Goal: Information Seeking & Learning: Check status

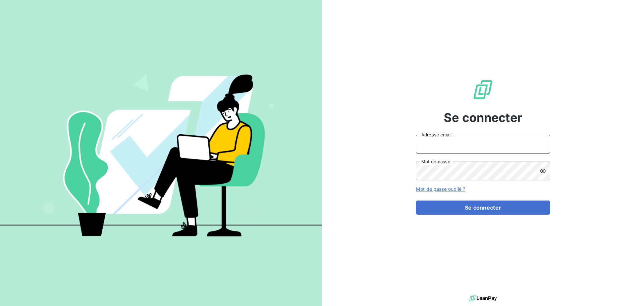
drag, startPoint x: 426, startPoint y: 147, endPoint x: 454, endPoint y: 153, distance: 28.9
click at [426, 147] on input "Adresse email" at bounding box center [483, 144] width 134 height 19
click at [546, 145] on input "Adresse email" at bounding box center [483, 144] width 134 height 19
click at [0, 0] on div at bounding box center [0, 0] width 0 height 0
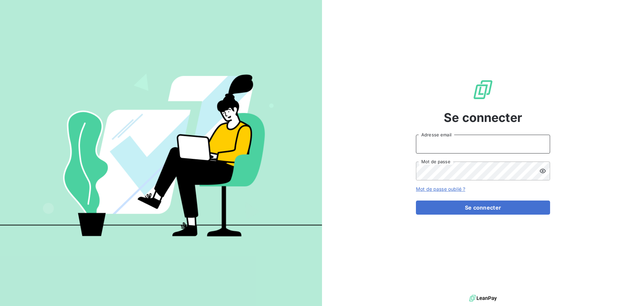
click at [479, 152] on input "Adresse email" at bounding box center [483, 144] width 134 height 19
type input "vtortelier@oet.fr"
click at [0, 0] on div at bounding box center [0, 0] width 0 height 0
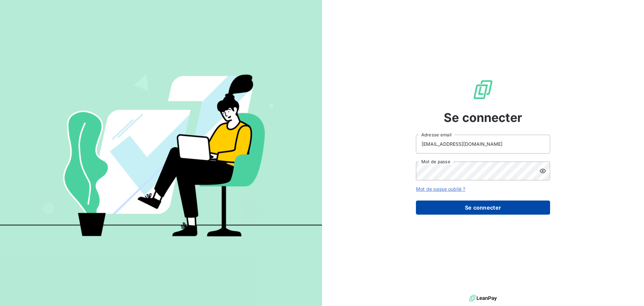
click at [481, 205] on button "Se connecter" at bounding box center [483, 207] width 134 height 14
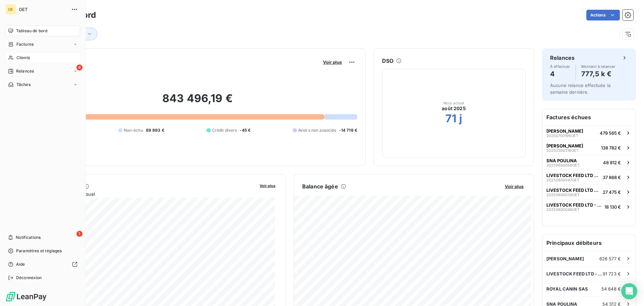
click at [15, 57] on div "Clients" at bounding box center [42, 57] width 75 height 11
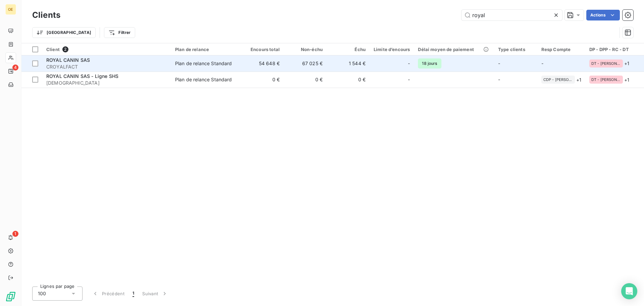
type input "royal"
click at [158, 63] on div "ROYAL CANIN SAS" at bounding box center [106, 60] width 121 height 7
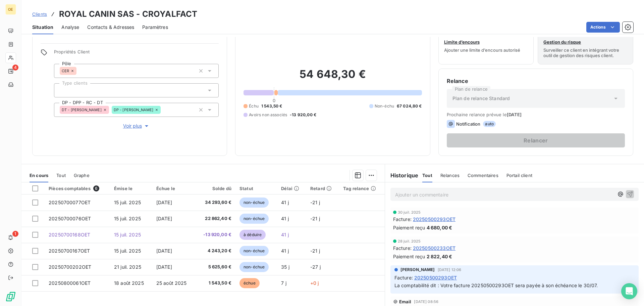
scroll to position [34, 0]
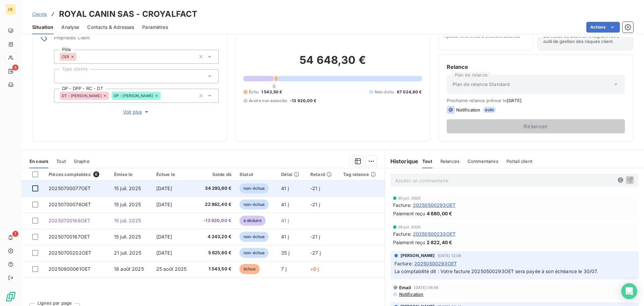
click at [36, 191] on div at bounding box center [35, 188] width 6 height 6
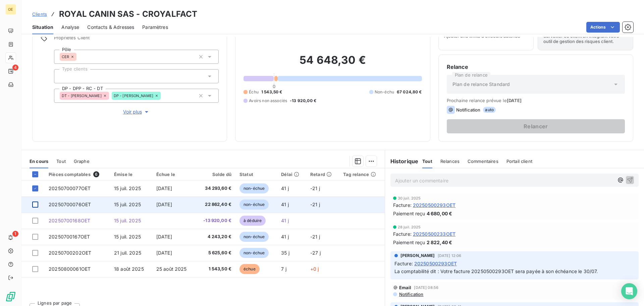
click at [32, 205] on div at bounding box center [35, 204] width 6 height 6
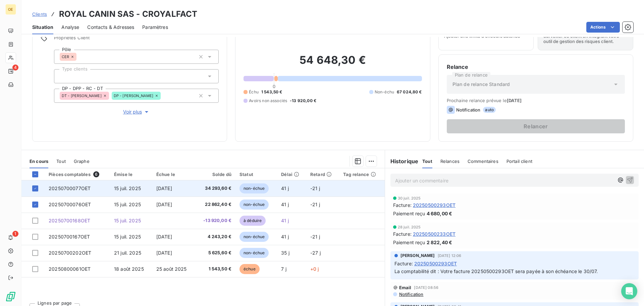
click at [55, 187] on span "20250700077OET" at bounding box center [70, 188] width 42 height 6
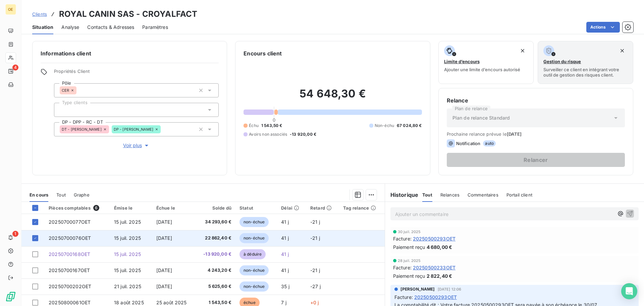
click at [63, 235] on td "20250700076OET" at bounding box center [77, 238] width 65 height 16
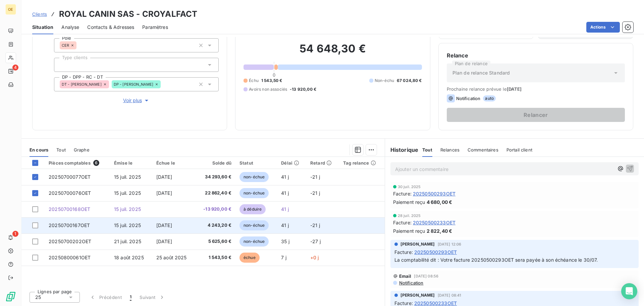
scroll to position [45, 0]
click at [63, 226] on span "20250700167OET" at bounding box center [69, 225] width 41 height 6
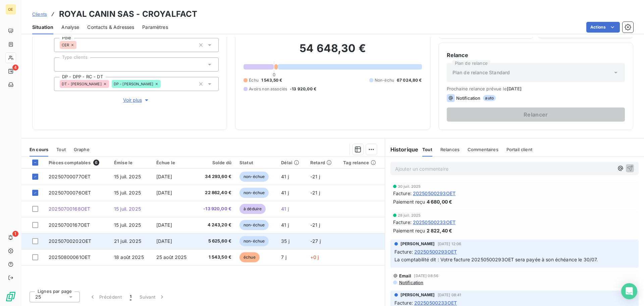
click at [64, 242] on span "20250700202OET" at bounding box center [70, 241] width 43 height 6
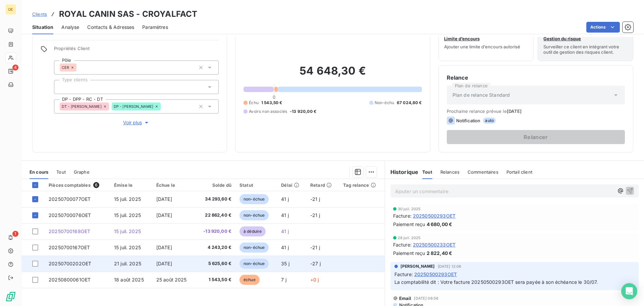
scroll to position [45, 0]
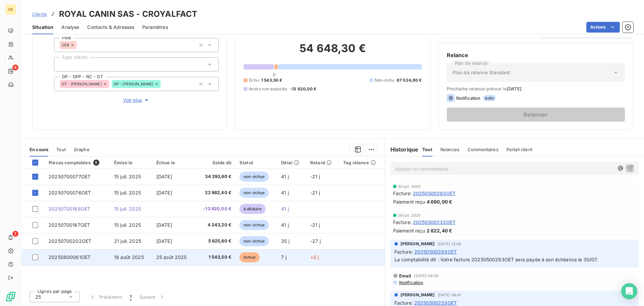
click at [87, 252] on td "20250800061OET" at bounding box center [77, 257] width 65 height 16
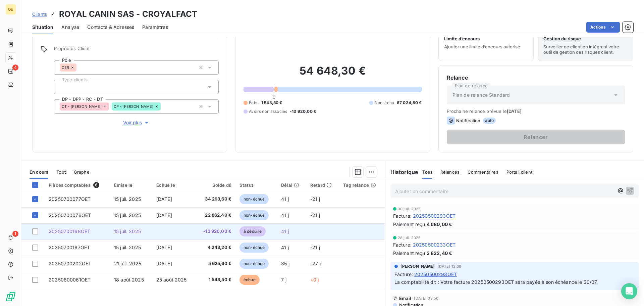
scroll to position [34, 0]
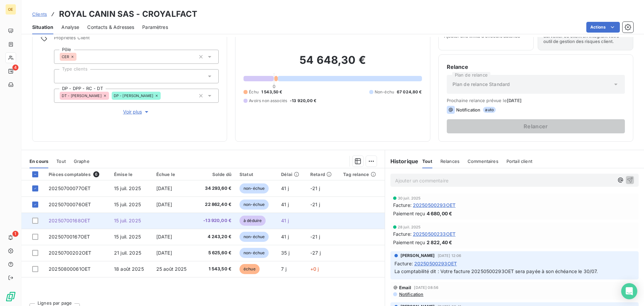
click at [119, 220] on span "15 juil. 2025" at bounding box center [127, 220] width 27 height 6
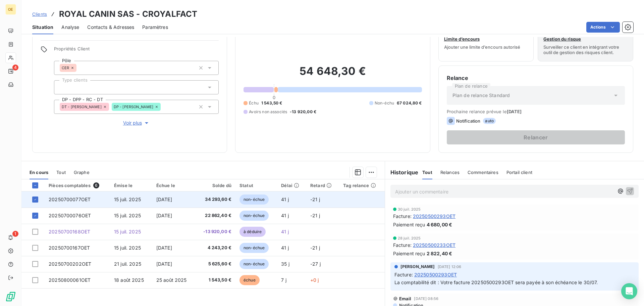
scroll to position [45, 0]
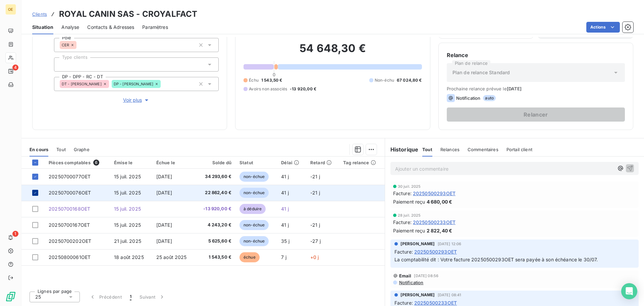
click at [35, 190] on div at bounding box center [35, 193] width 6 height 6
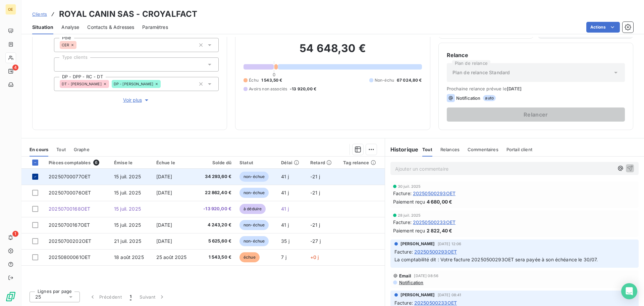
click at [37, 179] on div at bounding box center [35, 177] width 6 height 6
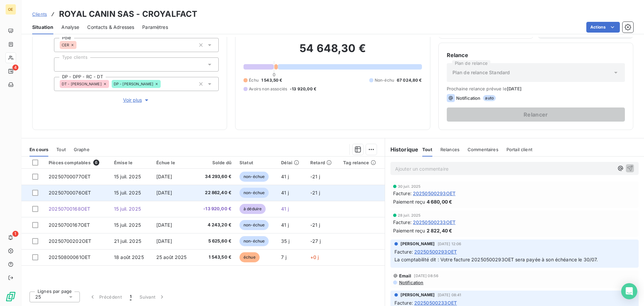
click at [73, 193] on span "20250700076OET" at bounding box center [70, 193] width 42 height 6
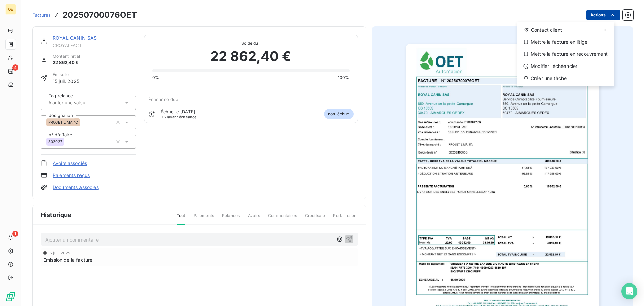
click at [607, 20] on html "OE 4 1 Factures 20250700076OET Actions Contact client Mettre la facture en liti…" at bounding box center [322, 153] width 644 height 306
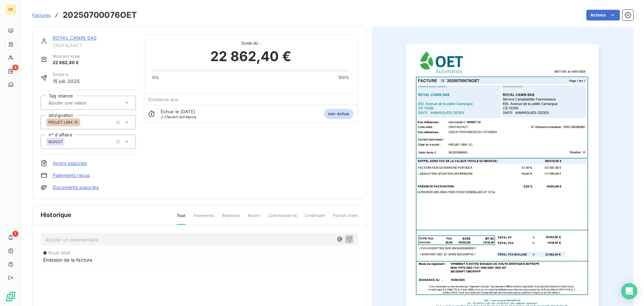
click at [624, 14] on html "OE 4 1 Factures 20250700076OET Actions ROYAL CANIN SAS CROYALFACT Montant initi…" at bounding box center [322, 153] width 644 height 306
click at [625, 14] on icon "button" at bounding box center [628, 15] width 7 height 7
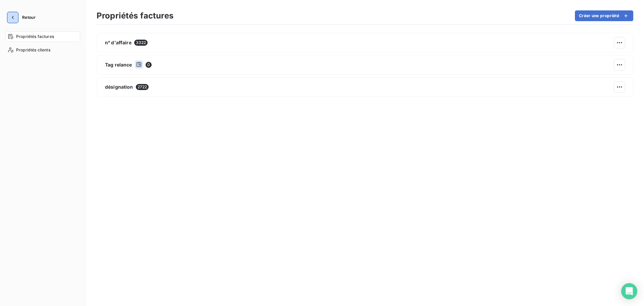
click at [18, 19] on button "Retour" at bounding box center [23, 17] width 36 height 11
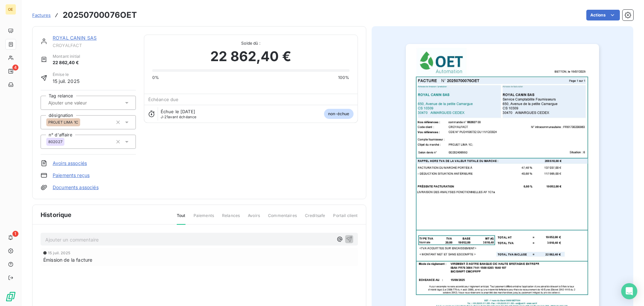
click at [449, 133] on img "button" at bounding box center [502, 180] width 193 height 273
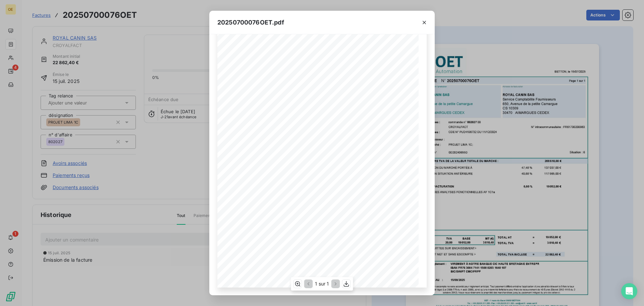
scroll to position [40, 0]
click at [348, 286] on icon "button" at bounding box center [346, 284] width 5 height 6
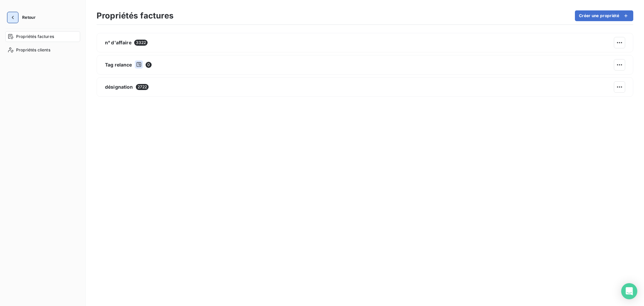
click at [11, 16] on icon "button" at bounding box center [12, 17] width 7 height 7
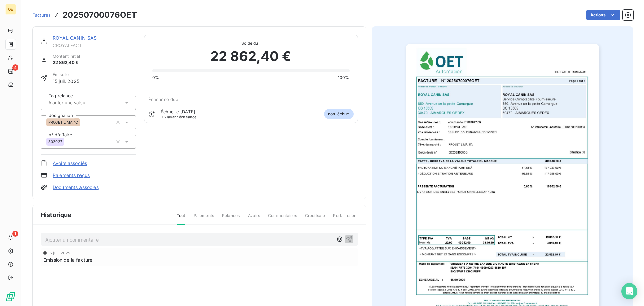
click at [41, 13] on span "Factures" at bounding box center [41, 14] width 18 height 5
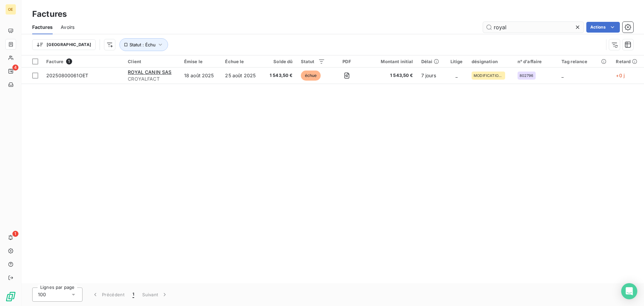
drag, startPoint x: 532, startPoint y: 32, endPoint x: 530, endPoint y: 27, distance: 5.7
click at [532, 29] on input "royal" at bounding box center [533, 27] width 101 height 11
type input "royal"
drag, startPoint x: 525, startPoint y: 28, endPoint x: 407, endPoint y: 19, distance: 117.8
click at [407, 19] on div "Factures Factures Avoirs royal Actions Trier Statut : Échu" at bounding box center [332, 27] width 623 height 55
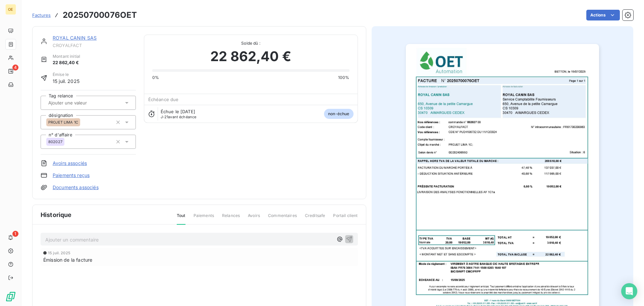
click at [48, 18] on div "Factures 20250700076OET" at bounding box center [84, 15] width 105 height 12
click at [43, 15] on span "Factures" at bounding box center [41, 14] width 18 height 5
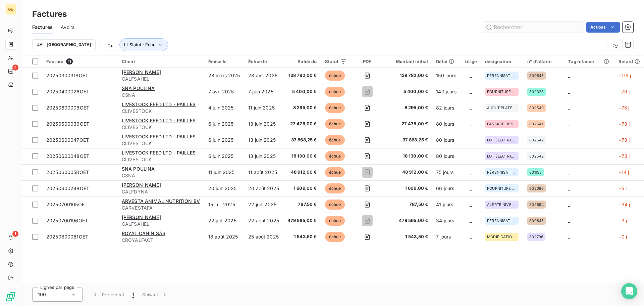
click at [509, 23] on input "text" at bounding box center [533, 27] width 101 height 11
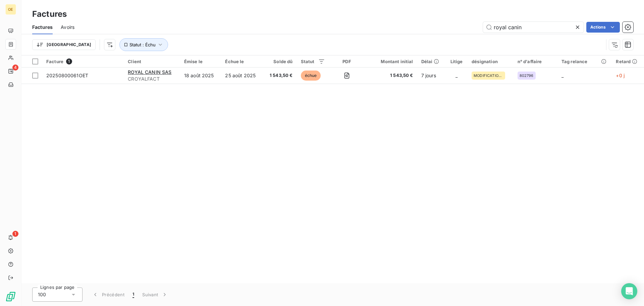
type input "royal canin"
click at [130, 46] on span "Statut : Échu" at bounding box center [143, 44] width 26 height 5
click at [192, 59] on div "échue" at bounding box center [209, 62] width 97 height 14
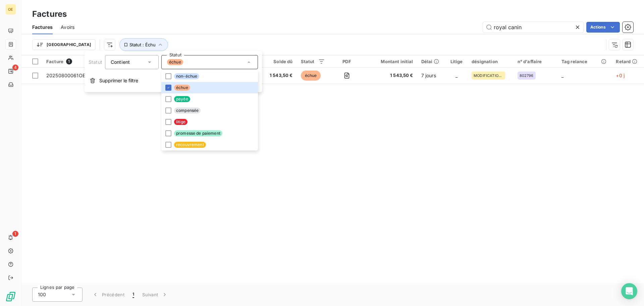
click at [133, 64] on div "Contient is" at bounding box center [129, 61] width 36 height 9
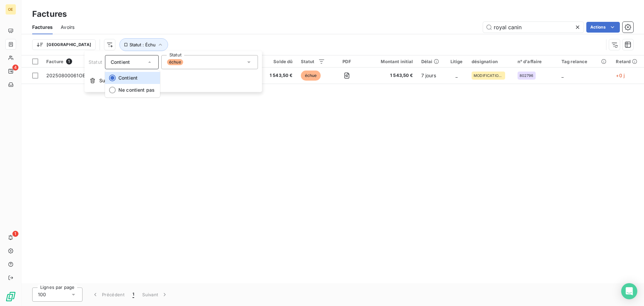
click at [183, 60] on div "échue" at bounding box center [175, 62] width 16 height 6
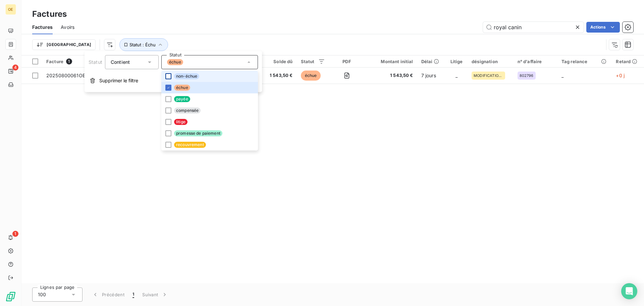
click at [167, 78] on div at bounding box center [168, 76] width 6 height 6
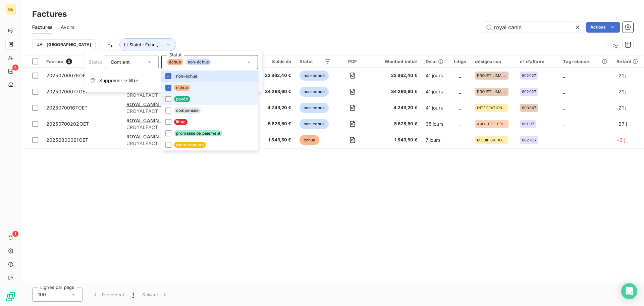
click at [169, 93] on li "payée" at bounding box center [209, 98] width 97 height 11
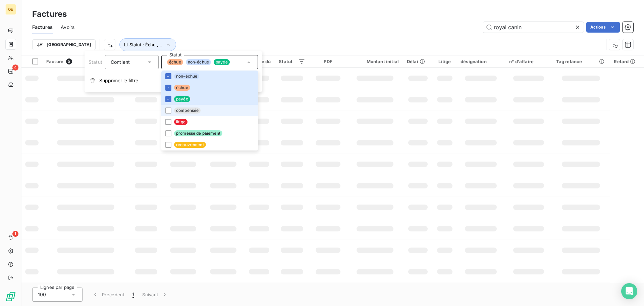
click at [169, 105] on li "compensée" at bounding box center [209, 110] width 97 height 11
click at [167, 100] on icon at bounding box center [168, 99] width 4 height 4
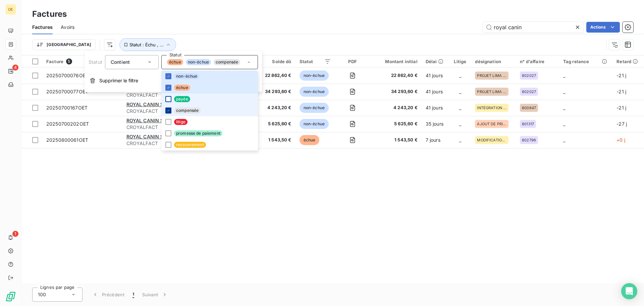
click at [165, 110] on div at bounding box center [168, 110] width 6 height 6
click at [122, 190] on div "Facture 5 Client Émise le Échue le Solde dû Statut PDF Montant initial Délai Li…" at bounding box center [332, 169] width 623 height 228
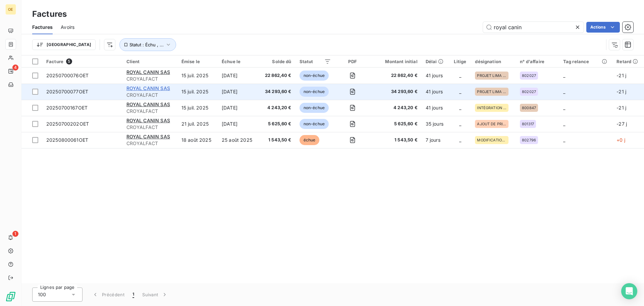
click at [150, 88] on span "ROYAL CANIN SAS" at bounding box center [149, 88] width 44 height 6
click at [353, 90] on icon "button" at bounding box center [352, 91] width 7 height 7
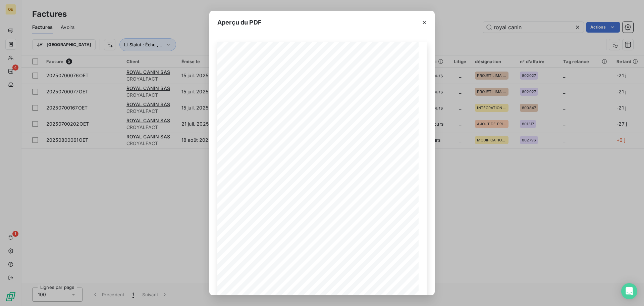
click at [179, 187] on div "Aperçu du PDF BETTON, le [DATE] FACTURE N° 20250700077OET Page 1 sur 1 commande…" at bounding box center [322, 153] width 644 height 306
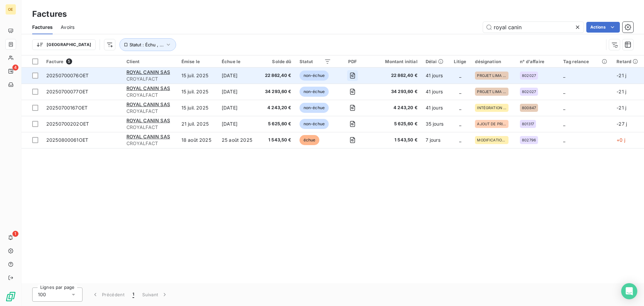
click at [352, 77] on icon "button" at bounding box center [352, 75] width 7 height 7
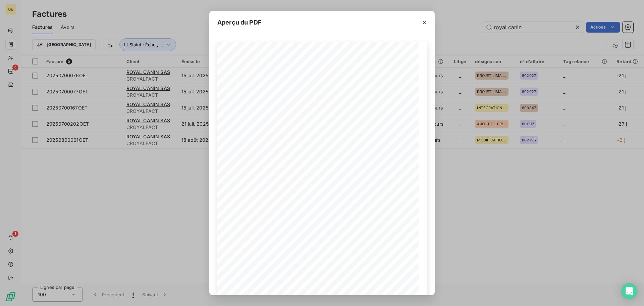
drag, startPoint x: 158, startPoint y: 204, endPoint x: 169, endPoint y: 194, distance: 14.3
click at [158, 203] on div "Aperçu du PDF BETTON, le [DATE] FACTURE N° 20250700076OET Page 1 sur 1 commande…" at bounding box center [322, 153] width 644 height 306
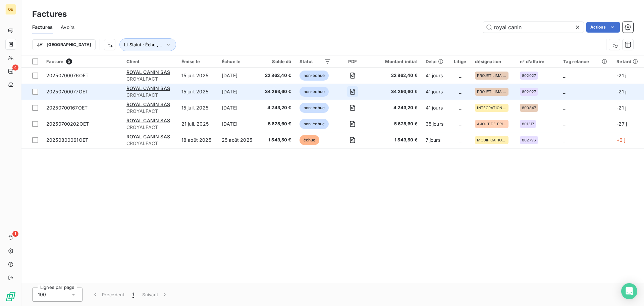
click at [354, 92] on icon "button" at bounding box center [352, 91] width 7 height 7
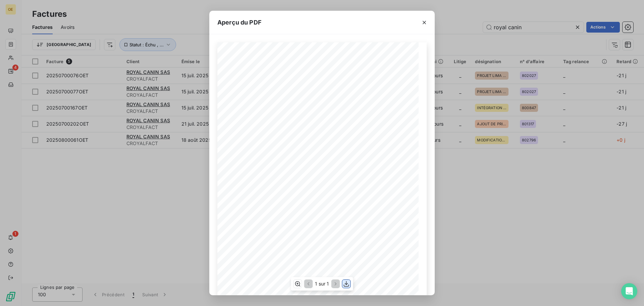
click at [349, 283] on icon "button" at bounding box center [346, 283] width 7 height 7
click at [176, 204] on div "Aperçu du PDF BETTON, le [DATE] FACTURE N° 20250700077OET Page 1 sur 1 commande…" at bounding box center [322, 153] width 644 height 306
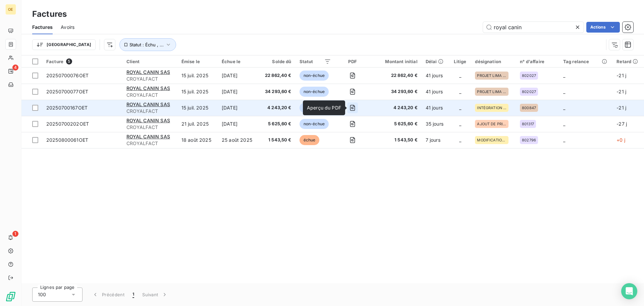
click at [354, 107] on icon "button" at bounding box center [352, 107] width 7 height 7
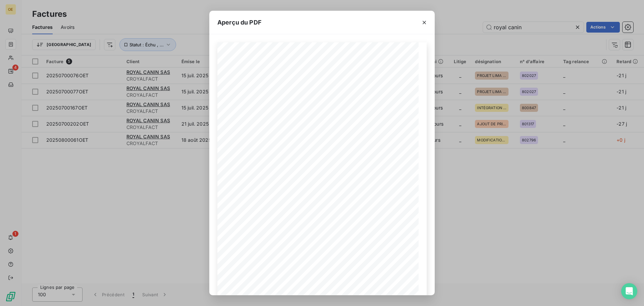
click at [143, 205] on div "Aperçu du PDF BETTON, le [DATE] FACTURE N° 20250700167OET Page 1 sur 1 commande…" at bounding box center [322, 153] width 644 height 306
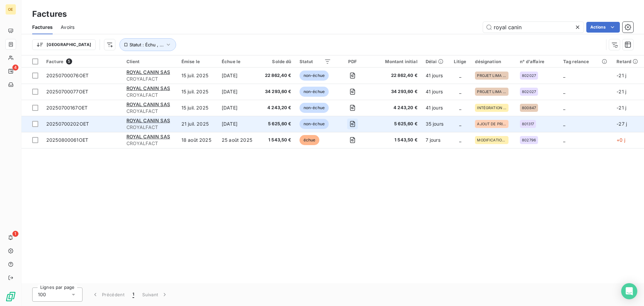
click at [354, 125] on icon "button" at bounding box center [352, 124] width 2 height 2
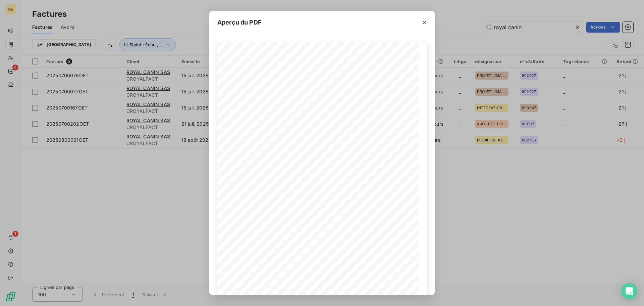
click at [116, 202] on div "Aperçu du PDF BETTON, le [DATE] FACTURE N° 20250700202OET Page 1 sur 1 commande…" at bounding box center [322, 153] width 644 height 306
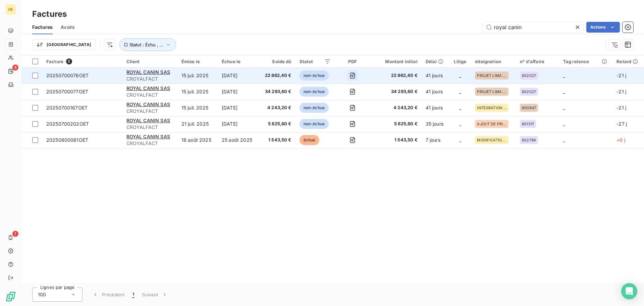
click at [354, 77] on icon "button" at bounding box center [352, 75] width 7 height 7
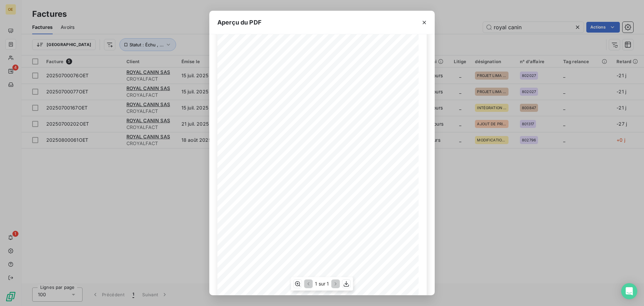
scroll to position [34, 0]
click at [196, 191] on div "Aperçu du PDF BETTON, le [DATE] FACTURE N° 20250700076OET Page 1 sur 1 commande…" at bounding box center [322, 153] width 644 height 306
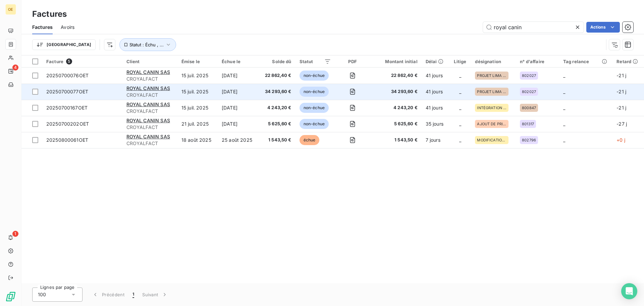
click at [348, 91] on td at bounding box center [352, 92] width 35 height 16
click at [356, 89] on icon "button" at bounding box center [352, 91] width 7 height 7
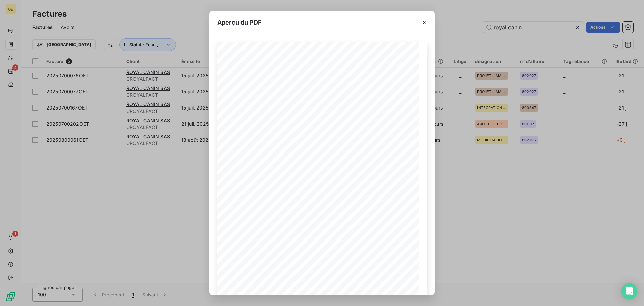
drag, startPoint x: 150, startPoint y: 211, endPoint x: 139, endPoint y: 210, distance: 11.1
click at [150, 211] on div "Aperçu du PDF BETTON, le [DATE] FACTURE N° 20250700077OET Page 1 sur 1 commande…" at bounding box center [322, 153] width 644 height 306
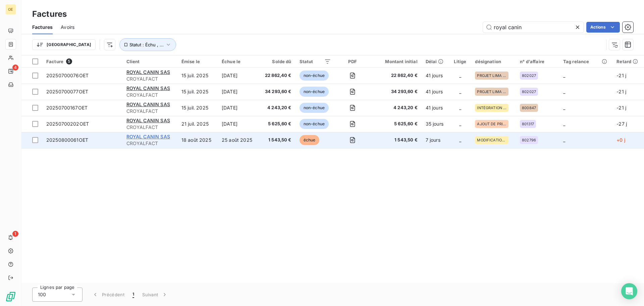
click at [145, 138] on span "ROYAL CANIN SAS" at bounding box center [149, 137] width 44 height 6
click at [355, 142] on icon "button" at bounding box center [352, 140] width 7 height 7
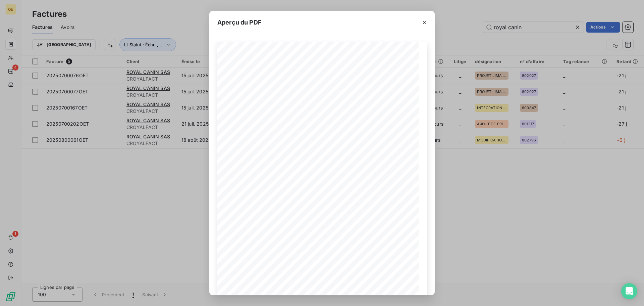
click at [144, 181] on div "Aperçu du PDF BETTON, le [DATE] FACTURE N° 20250800061OET Page 1 sur 1 commande…" at bounding box center [322, 153] width 644 height 306
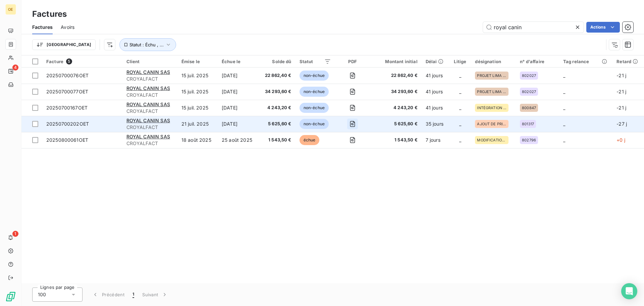
click at [355, 127] on icon "button" at bounding box center [352, 124] width 5 height 6
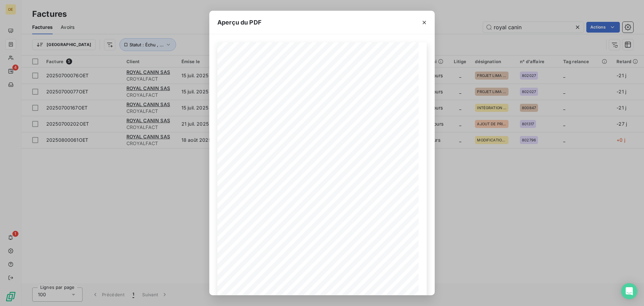
click at [178, 200] on div "Aperçu du PDF BETTON, le [DATE] FACTURE N° 20250700202OET Page 1 sur 1 commande…" at bounding box center [322, 153] width 644 height 306
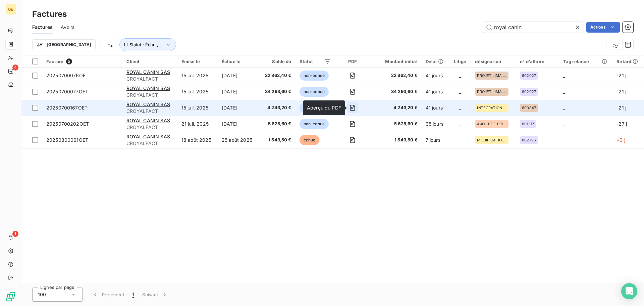
click at [351, 106] on icon "button" at bounding box center [352, 107] width 7 height 7
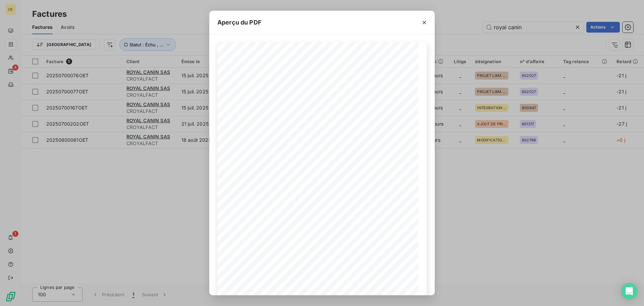
click at [179, 201] on div "Aperçu du PDF BETTON, le [DATE] FACTURE N° 20250700167OET Page 1 sur 1 commande…" at bounding box center [322, 153] width 644 height 306
